Goal: Find specific page/section: Find specific page/section

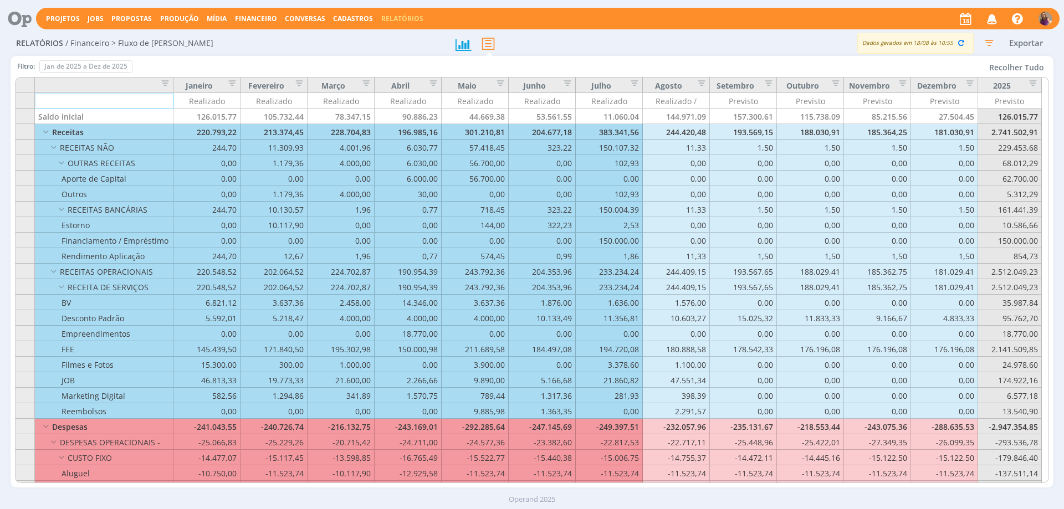
click at [392, 20] on link "Relatórios" at bounding box center [402, 18] width 42 height 9
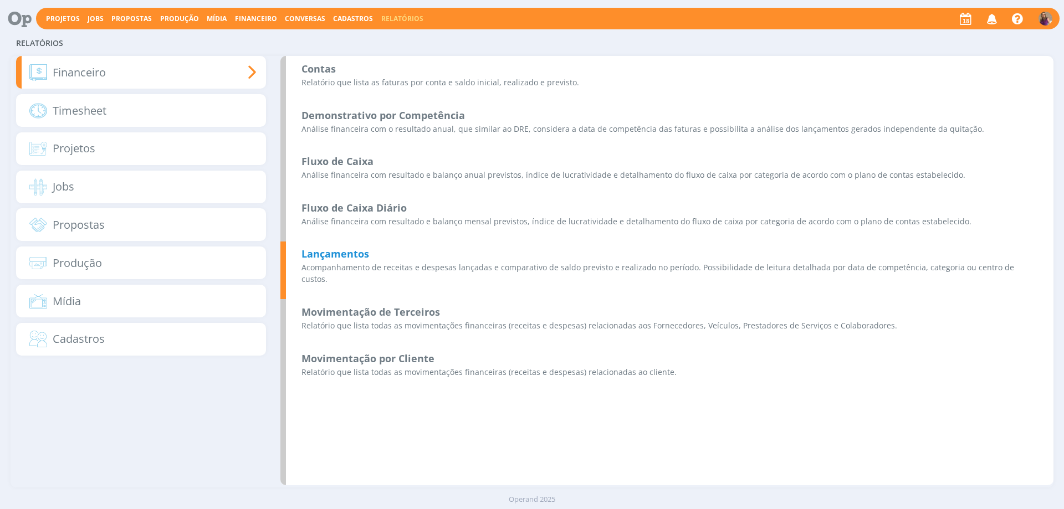
click at [341, 252] on b "Lançamentos" at bounding box center [335, 253] width 68 height 13
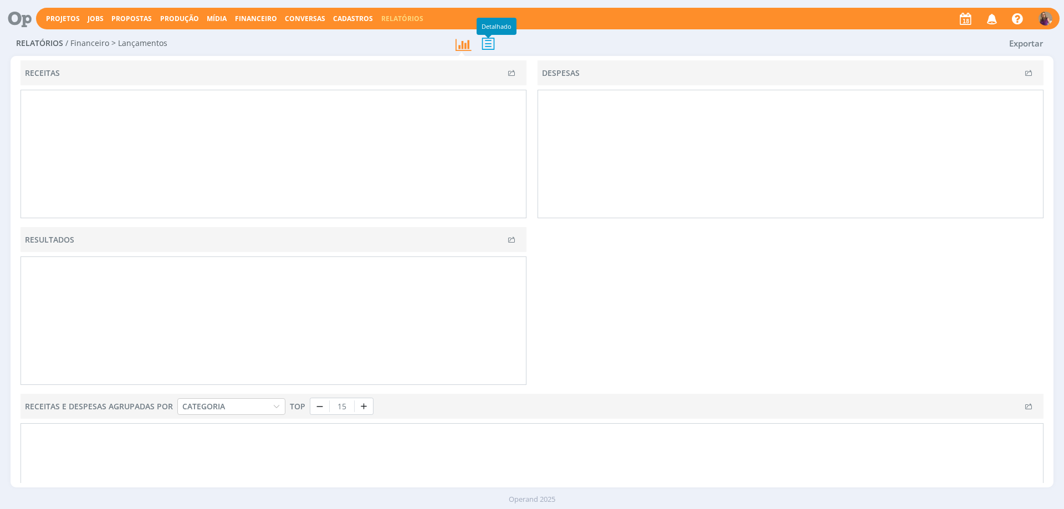
click at [490, 44] on icon at bounding box center [487, 43] width 23 height 23
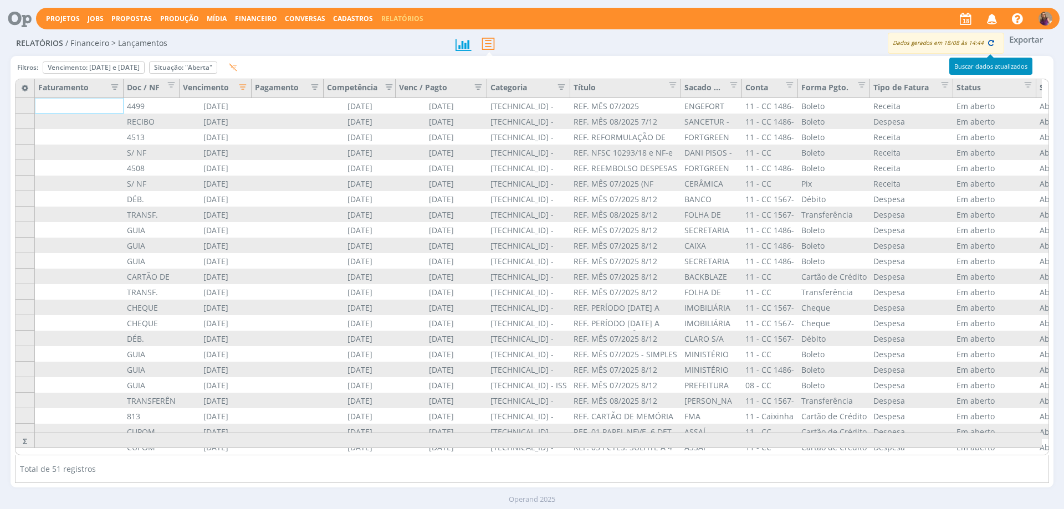
click at [992, 44] on icon "button" at bounding box center [991, 43] width 10 height 10
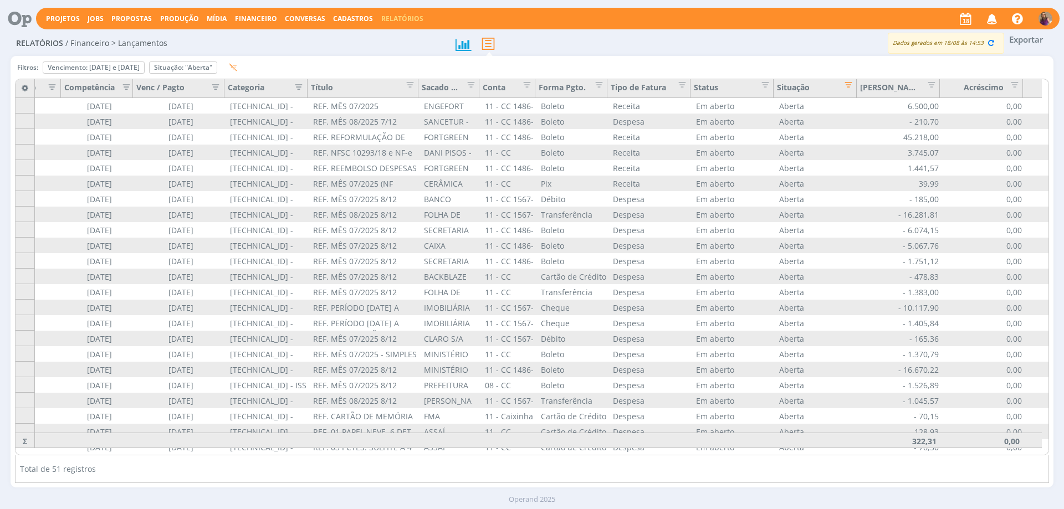
scroll to position [0, 263]
click at [267, 20] on span "Financeiro" at bounding box center [256, 18] width 42 height 9
click at [254, 38] on link "Lançamentos" at bounding box center [257, 37] width 93 height 17
